Goal: Task Accomplishment & Management: Complete application form

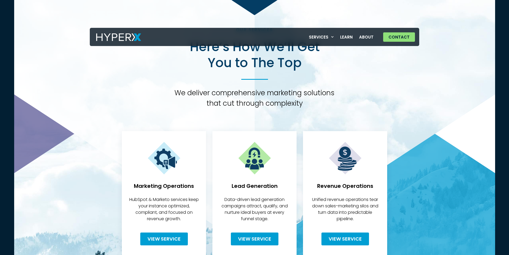
scroll to position [1945, 0]
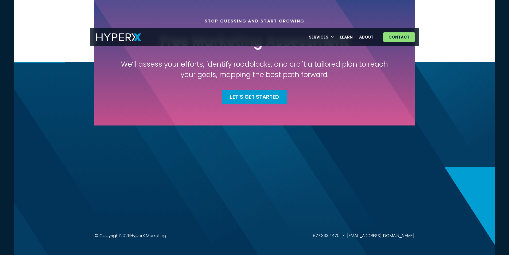
drag, startPoint x: 402, startPoint y: 35, endPoint x: 408, endPoint y: 220, distance: 185.8
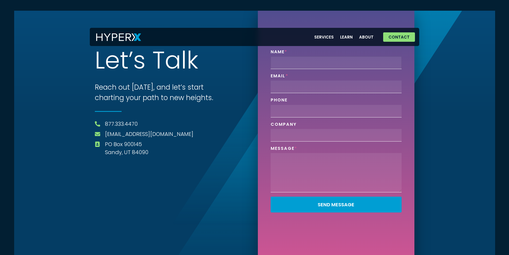
click at [304, 60] on input "Name" at bounding box center [336, 62] width 131 height 13
type input "[PERSON_NAME]"
type input "[EMAIL_ADDRESS][DOMAIN_NAME]"
type input "7029409731"
type input "Technodream Web Design"
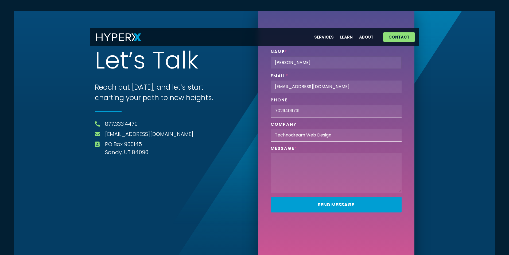
drag, startPoint x: 308, startPoint y: 66, endPoint x: 304, endPoint y: 65, distance: 4.4
click at [304, 65] on input "[PERSON_NAME]" at bounding box center [336, 62] width 131 height 13
drag, startPoint x: 277, startPoint y: 91, endPoint x: 279, endPoint y: 89, distance: 3.1
click at [279, 89] on input "[EMAIL_ADDRESS][DOMAIN_NAME]" at bounding box center [336, 86] width 131 height 13
drag, startPoint x: 276, startPoint y: 114, endPoint x: 267, endPoint y: 113, distance: 8.9
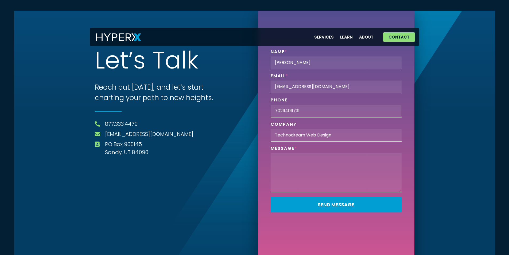
click at [267, 113] on div "Name [PERSON_NAME] Email [EMAIL_ADDRESS][DOMAIN_NAME] Phone 7029409731 Company …" at bounding box center [336, 118] width 157 height 214
drag, startPoint x: 279, startPoint y: 134, endPoint x: 274, endPoint y: 135, distance: 4.9
click at [274, 135] on input "Technodream Web Design" at bounding box center [336, 135] width 131 height 13
drag, startPoint x: 277, startPoint y: 135, endPoint x: 280, endPoint y: 135, distance: 2.7
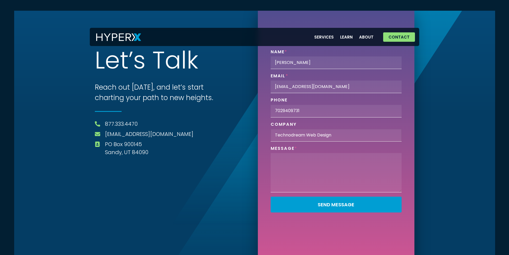
click at [280, 135] on input "Technodream Web Design" at bounding box center [336, 135] width 131 height 13
click at [309, 164] on textarea "Phone" at bounding box center [336, 172] width 131 height 39
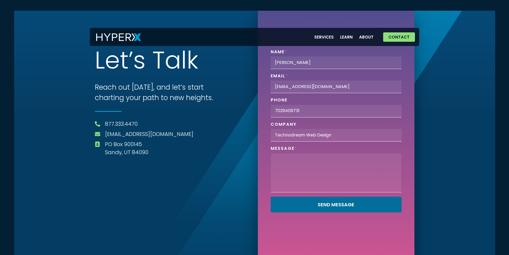
paste textarea "Lorem, I do Sitametc Adipis, e sed doeiusmodte incidid ut Laboreetdol Mag Aliqu…"
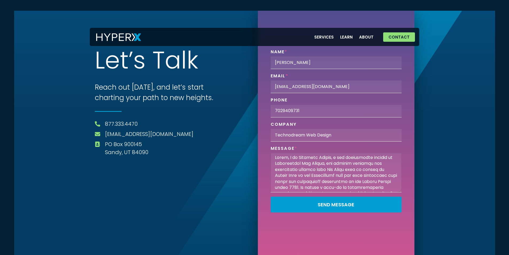
scroll to position [112, 0]
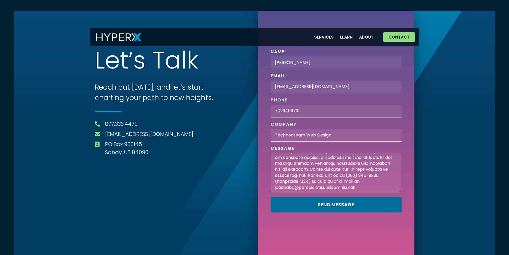
type textarea "Lorem, I do Sitametc Adipis, e sed doeiusmodte incidid ut Laboreetdol Mag Aliqu…"
click at [311, 209] on button "Send Message" at bounding box center [336, 204] width 131 height 16
